Goal: Transaction & Acquisition: Download file/media

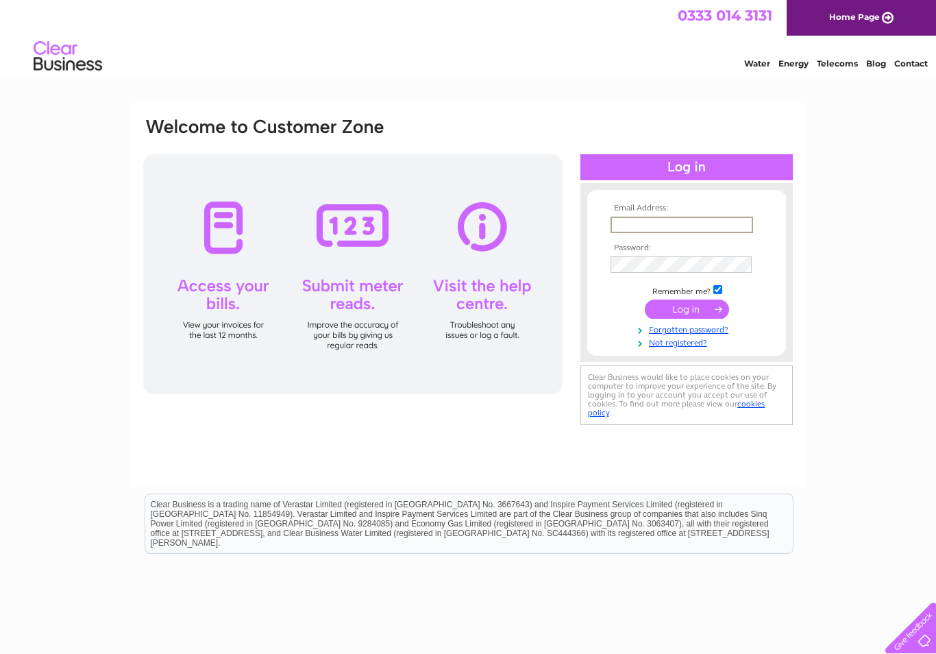
type input "andy@modern-music.co.uk"
click at [686, 310] on input "submit" at bounding box center [687, 307] width 84 height 19
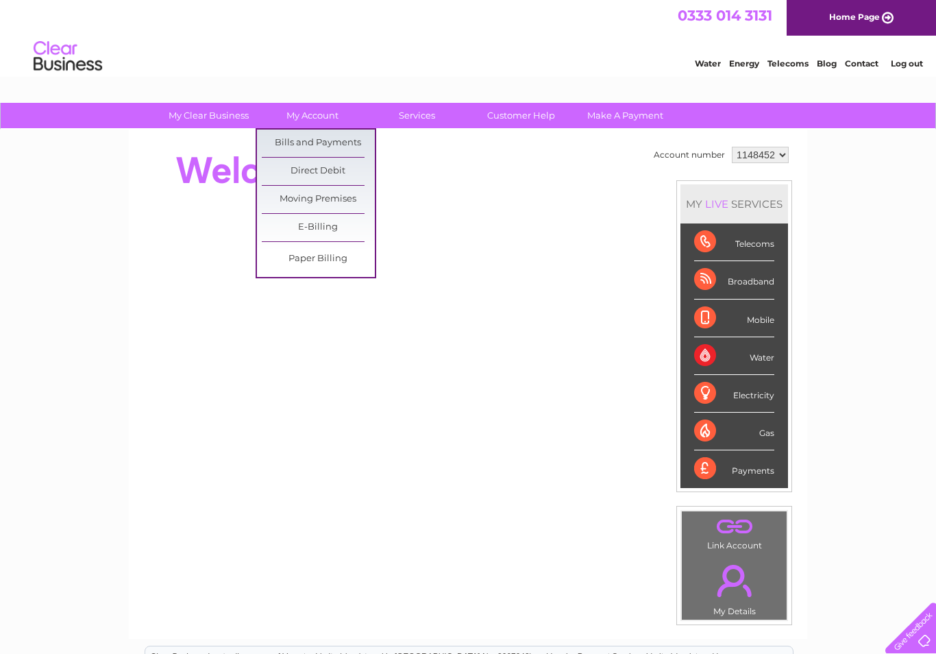
click at [336, 136] on link "Bills and Payments" at bounding box center [318, 142] width 113 height 27
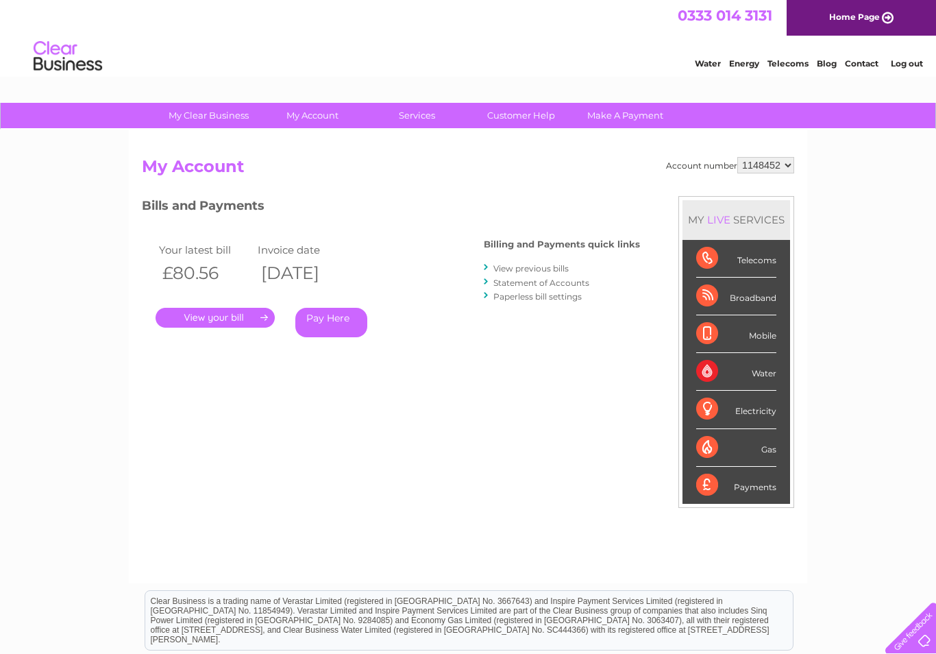
click at [529, 263] on link "View previous bills" at bounding box center [530, 268] width 75 height 10
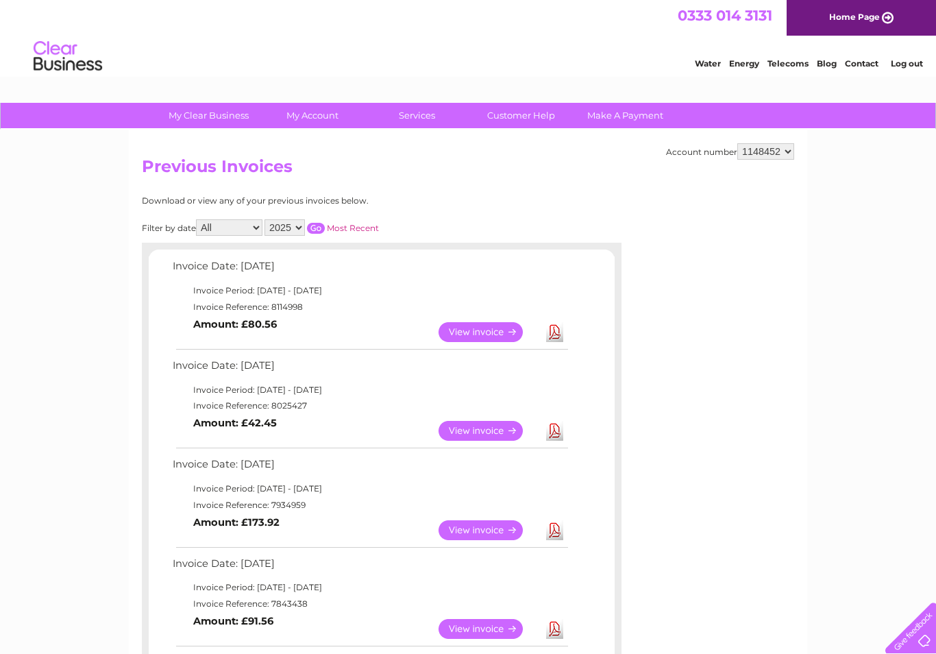
click at [769, 152] on select "1148452 1148453" at bounding box center [765, 151] width 57 height 16
select select "1148453"
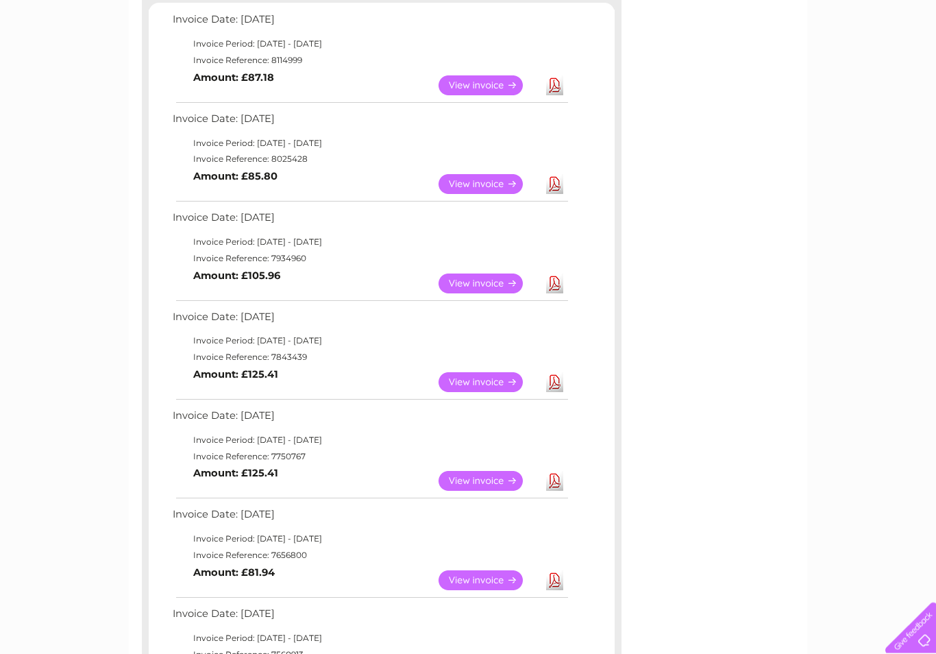
scroll to position [247, 0]
click at [746, 430] on div "Account number 1148452 1148453 Previous Invoices Download or view any of your p…" at bounding box center [468, 423] width 678 height 1082
click at [749, 475] on div "Account number 1148452 1148453 Previous Invoices Download or view any of your p…" at bounding box center [468, 423] width 678 height 1082
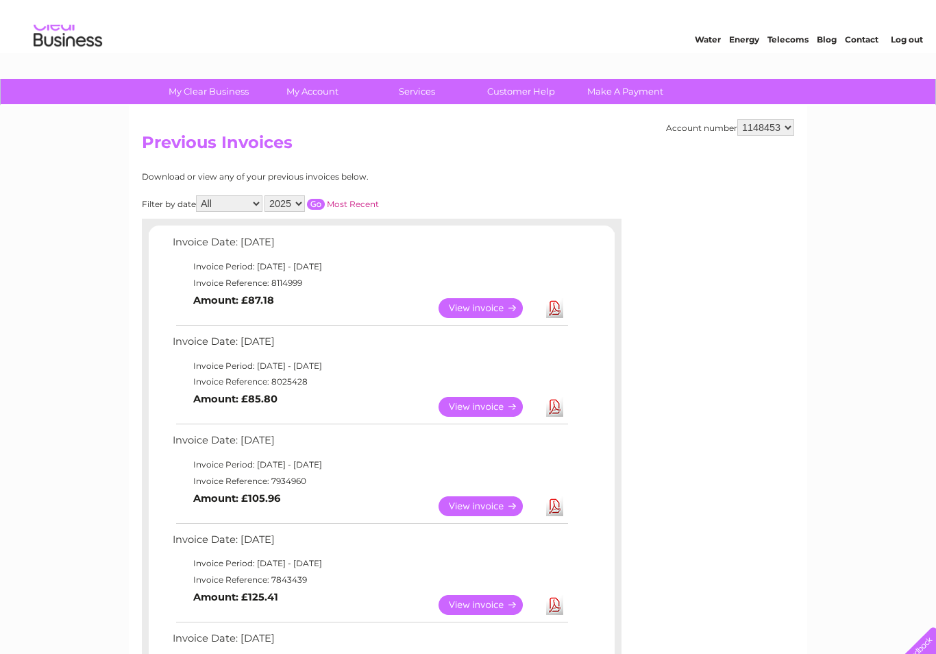
scroll to position [0, 0]
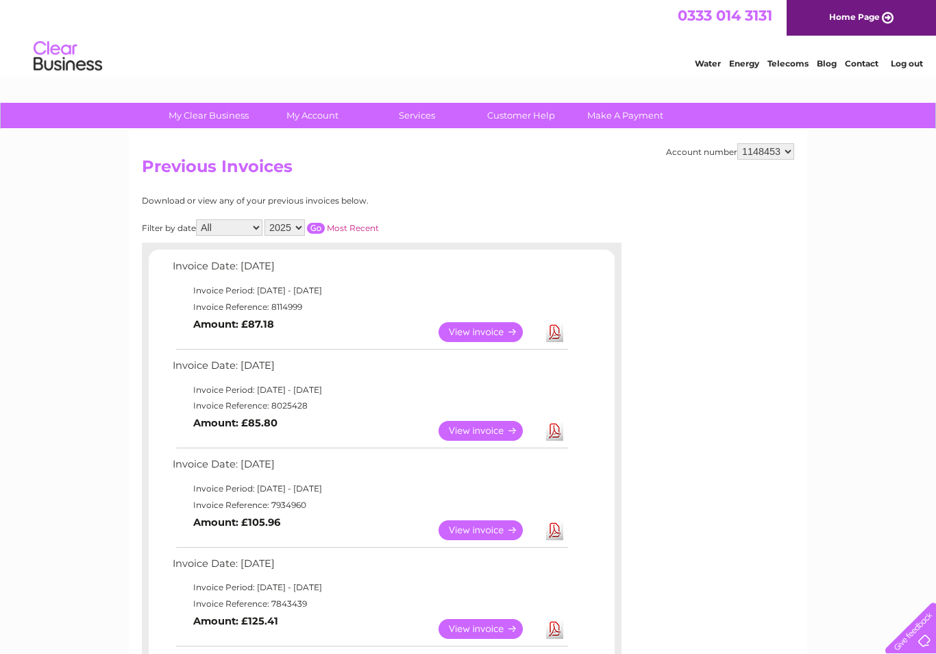
click at [766, 152] on select "1148452 1148453" at bounding box center [765, 151] width 57 height 16
select select "1148452"
click at [716, 153] on select "1148452 1148453" at bounding box center [765, 151] width 57 height 16
select select "1148453"
click at [554, 331] on link "Download" at bounding box center [554, 332] width 17 height 20
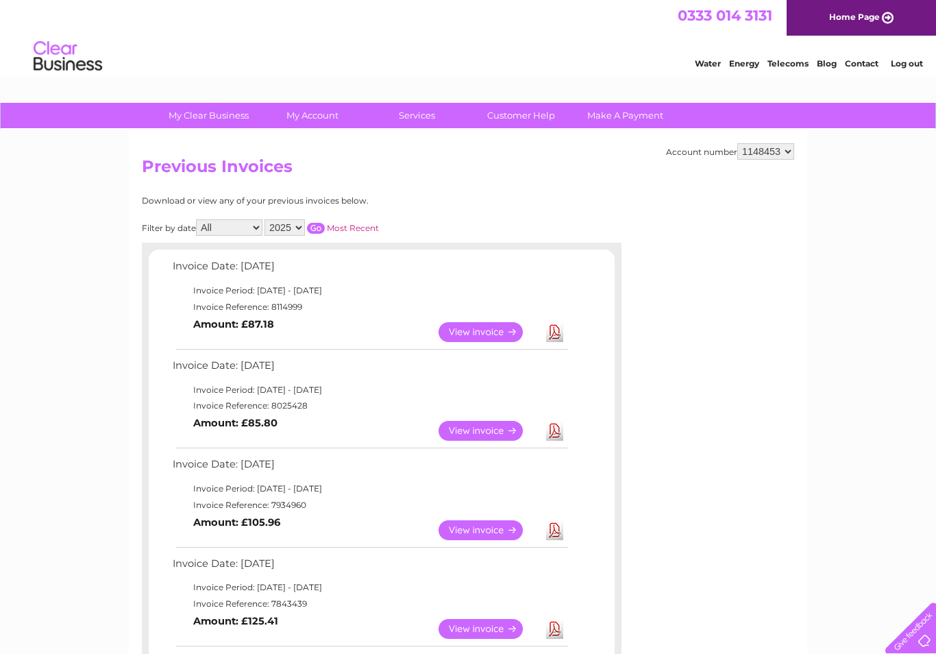
click at [716, 150] on select "1148452 1148453" at bounding box center [765, 151] width 57 height 16
select select "1148452"
click at [550, 331] on link "Download" at bounding box center [554, 332] width 17 height 20
